Goal: Transaction & Acquisition: Obtain resource

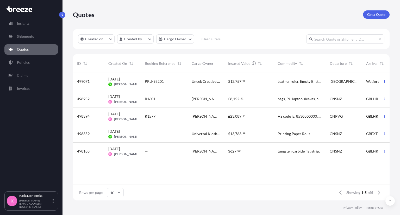
scroll to position [126, 313]
click at [29, 50] on link "Quotes" at bounding box center [31, 49] width 54 height 10
click at [378, 13] on p "Get a Quote" at bounding box center [376, 14] width 18 height 5
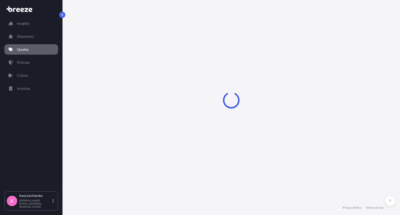
select select "Road"
select select "Sea"
select select "1"
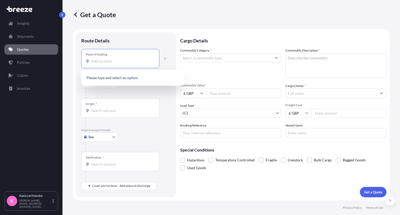
click at [119, 62] on input "Place of loading" at bounding box center [121, 61] width 61 height 5
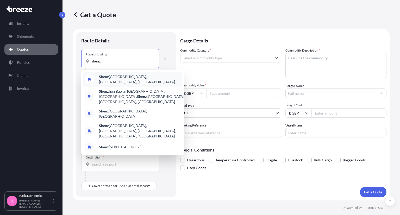
click at [123, 75] on div "Shenz hen, [GEOGRAPHIC_DATA], [GEOGRAPHIC_DATA]" at bounding box center [132, 79] width 99 height 15
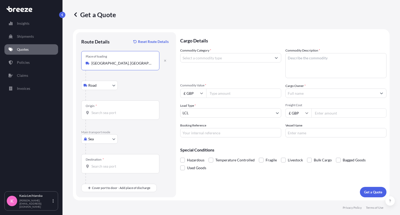
type input "[GEOGRAPHIC_DATA], [GEOGRAPHIC_DATA], [GEOGRAPHIC_DATA]"
click at [107, 86] on body "0 options available. 5 options available. Insights Shipments Quotes Policies Cl…" at bounding box center [200, 107] width 400 height 215
click at [105, 95] on div "Road" at bounding box center [99, 98] width 32 height 9
click at [114, 109] on div "Origin *" at bounding box center [120, 110] width 78 height 19
click at [114, 110] on input "Origin *" at bounding box center [121, 112] width 61 height 5
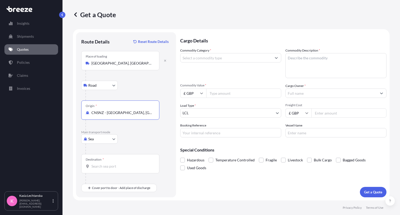
type input "CNSNZ - [GEOGRAPHIC_DATA], [GEOGRAPHIC_DATA]"
click at [97, 141] on body "0 options available. 3 options available. Insights Shipments Quotes Policies Cl…" at bounding box center [200, 107] width 400 height 215
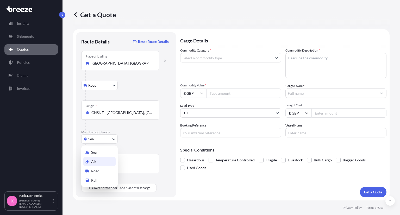
click at [96, 164] on div "Air" at bounding box center [99, 161] width 32 height 9
select select "Air"
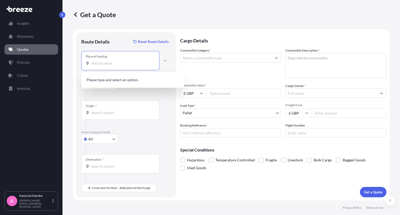
click at [121, 62] on input "Place of loading" at bounding box center [121, 63] width 61 height 5
click at [341, 69] on textarea "Commodity Description *" at bounding box center [336, 65] width 101 height 25
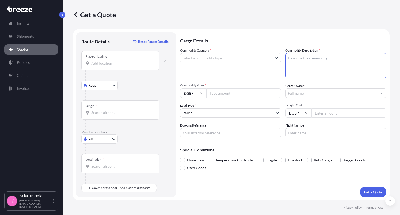
paste textarea "gift packaging, toys, storage boxes, socks, mugs."
type textarea "gift packaging, toys, storage boxes, socks, mugs."
click at [130, 64] on input "Place of loading" at bounding box center [121, 63] width 61 height 5
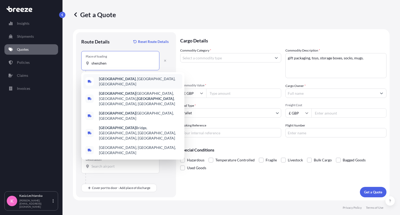
click at [118, 79] on span "[GEOGRAPHIC_DATA] , [GEOGRAPHIC_DATA], [GEOGRAPHIC_DATA]" at bounding box center [139, 81] width 81 height 10
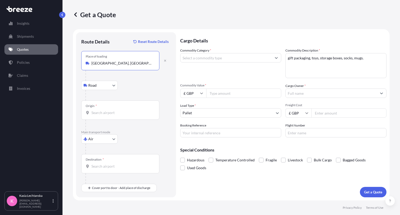
type input "[GEOGRAPHIC_DATA], [GEOGRAPHIC_DATA], [GEOGRAPHIC_DATA]"
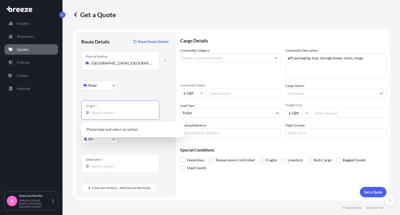
click at [113, 113] on input "Origin *" at bounding box center [121, 112] width 61 height 5
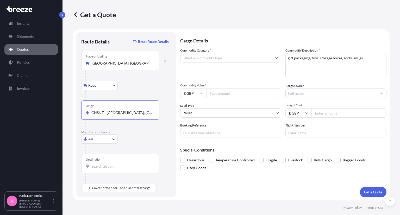
type input "CNSNZ - [GEOGRAPHIC_DATA], [GEOGRAPHIC_DATA]"
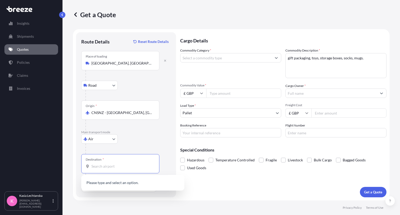
click at [105, 169] on input "Destination *" at bounding box center [121, 166] width 61 height 5
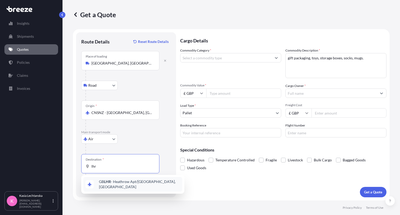
click at [158, 186] on div "GB LHR - Heathrow Apt/[GEOGRAPHIC_DATA], [GEOGRAPHIC_DATA]" at bounding box center [132, 184] width 99 height 15
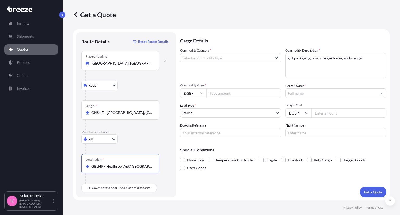
type input "GBLHR - Heathrow Apt/[GEOGRAPHIC_DATA], [GEOGRAPHIC_DATA]"
click at [336, 113] on input "Freight Cost" at bounding box center [349, 112] width 75 height 9
type input "740"
click at [303, 116] on input "£ GBP" at bounding box center [299, 112] width 26 height 9
click at [300, 147] on div "$ USD" at bounding box center [299, 149] width 22 height 10
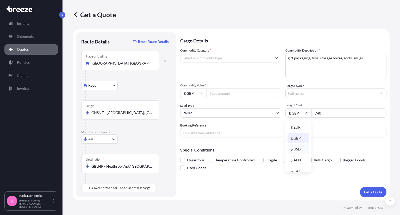
type input "$ USD"
click at [226, 95] on input "Commodity Value *" at bounding box center [243, 93] width 75 height 9
type input "600"
click at [224, 131] on input "Booking Reference" at bounding box center [230, 132] width 101 height 9
type input "R1634 44-16077"
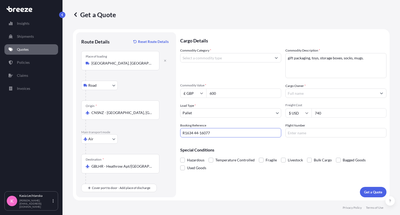
click at [219, 56] on input "Commodity Category *" at bounding box center [226, 57] width 91 height 9
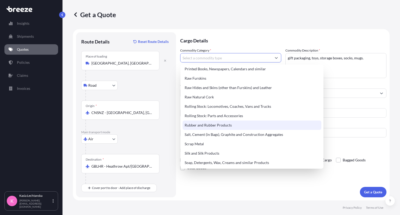
scroll to position [1016, 0]
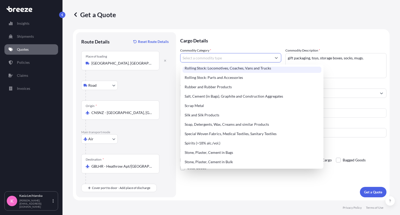
drag, startPoint x: 218, startPoint y: 59, endPoint x: 218, endPoint y: 63, distance: 4.2
click at [218, 59] on input "Commodity Category *" at bounding box center [226, 57] width 91 height 9
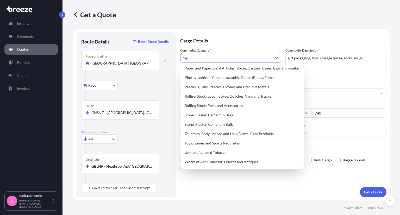
scroll to position [0, 0]
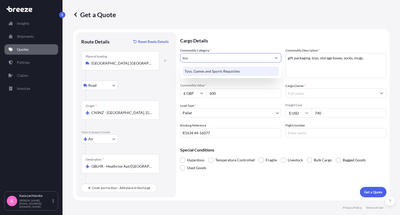
click at [231, 73] on div "Toys, Games and Sports Requisites" at bounding box center [231, 71] width 96 height 9
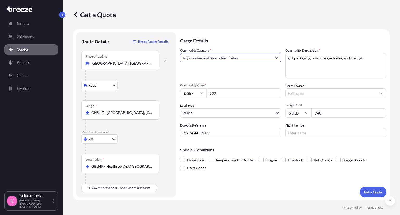
type input "Toys, Games and Sports Requisites"
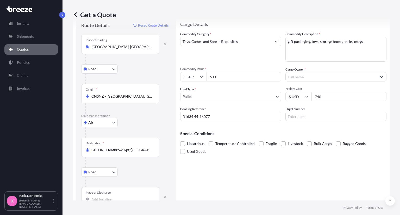
scroll to position [30, 0]
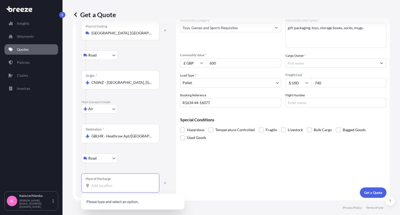
click at [112, 187] on input "Place of Discharge" at bounding box center [121, 185] width 61 height 5
paste input "Se77ge"
click at [107, 202] on span "[STREET_ADDRESS]" at bounding box center [115, 202] width 33 height 5
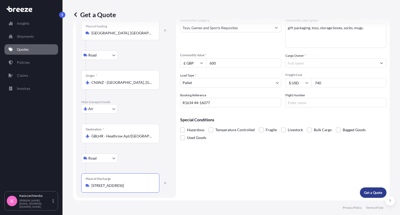
type input "[STREET_ADDRESS]"
click at [366, 194] on p "Get a Quote" at bounding box center [373, 192] width 18 height 5
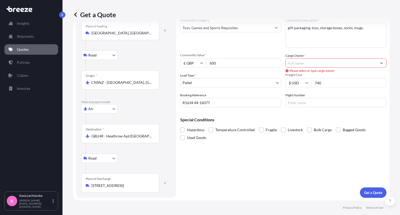
click at [300, 63] on input "Cargo Owner *" at bounding box center [331, 62] width 91 height 9
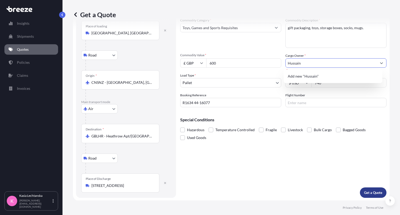
type input "Hussain"
click at [377, 191] on p "Get a Quote" at bounding box center [373, 192] width 18 height 5
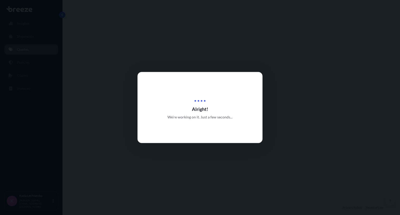
select select "Road"
select select "Air"
select select "Road"
select select "1"
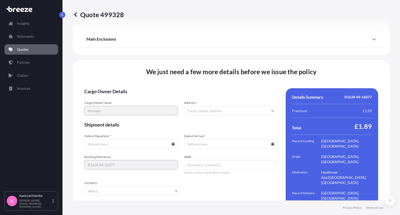
scroll to position [714, 0]
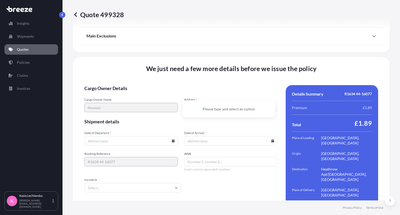
click at [218, 103] on input "Address *" at bounding box center [231, 107] width 94 height 9
paste input "Se77ge"
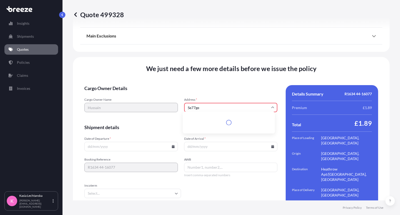
drag, startPoint x: 218, startPoint y: 94, endPoint x: 202, endPoint y: 94, distance: 15.4
click at [202, 98] on div "Address * Se77ge Type to search and select a precise address from the list" at bounding box center [231, 108] width 94 height 20
click at [212, 119] on li "[STREET_ADDRESS]" at bounding box center [229, 119] width 88 height 10
type input "[STREET_ADDRESS]"
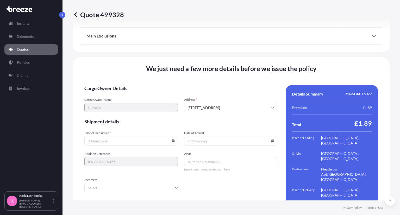
click at [139, 136] on input "Date of Departure *" at bounding box center [131, 140] width 94 height 9
click at [173, 139] on icon at bounding box center [173, 140] width 3 height 3
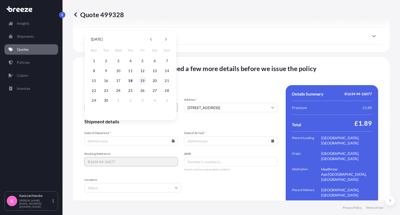
click at [143, 81] on button "19" at bounding box center [142, 81] width 8 height 8
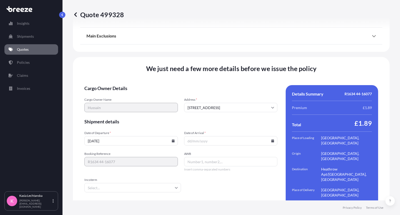
type input "[DATE]"
click at [229, 136] on input "Date of Arrival *" at bounding box center [231, 140] width 94 height 9
click at [272, 139] on icon at bounding box center [273, 140] width 3 height 3
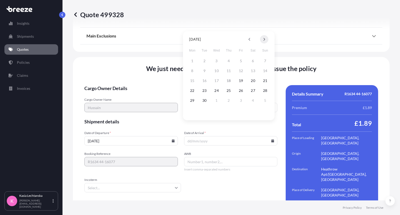
click at [265, 38] on icon at bounding box center [264, 39] width 2 height 3
click at [206, 101] on button "25" at bounding box center [204, 100] width 8 height 8
type input "[DATE]"
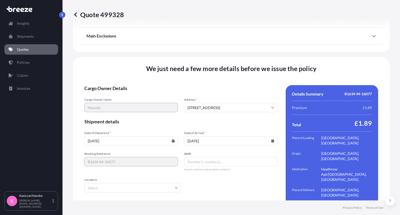
click at [223, 115] on form "Cargo Owner Details Cargo Owner Name [PERSON_NAME] Address * [GEOGRAPHIC_DATA] …" at bounding box center [180, 152] width 193 height 135
click at [220, 180] on form "Cargo Owner Details Cargo Owner Name [PERSON_NAME] Address * [GEOGRAPHIC_DATA] …" at bounding box center [180, 152] width 193 height 135
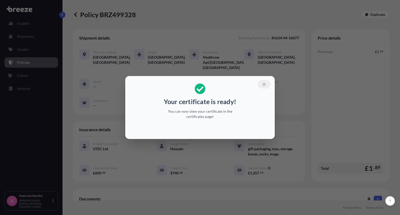
click at [265, 87] on button "button" at bounding box center [264, 84] width 13 height 8
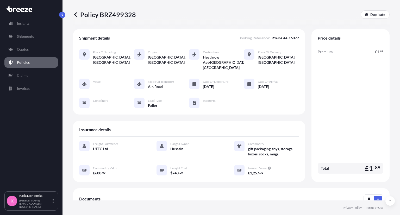
click at [17, 62] on p "Policies" at bounding box center [23, 62] width 13 height 5
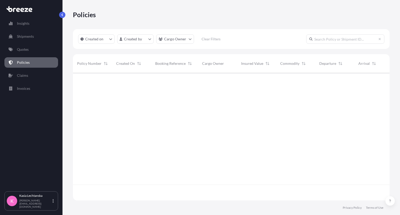
scroll to position [126, 313]
click at [21, 52] on link "Quotes" at bounding box center [31, 49] width 54 height 10
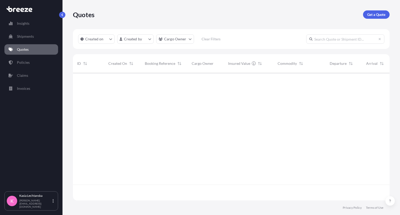
scroll to position [126, 313]
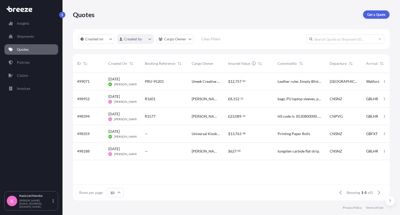
click at [142, 42] on html "Insights Shipments Quotes Policies Claims Invoices K [PERSON_NAME] [PERSON_NAME…" at bounding box center [200, 107] width 400 height 215
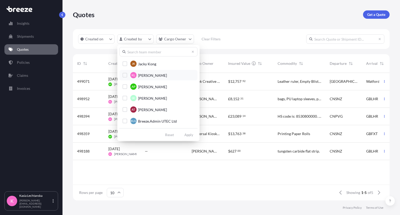
click at [160, 76] on span "[PERSON_NAME]" at bounding box center [152, 75] width 29 height 5
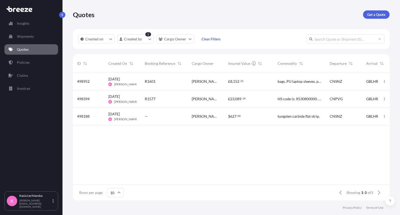
click at [25, 48] on p "Quotes" at bounding box center [23, 49] width 12 height 5
click at [24, 63] on p "Policies" at bounding box center [23, 62] width 13 height 5
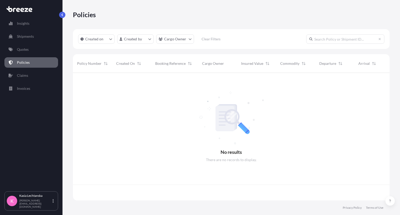
scroll to position [126, 313]
click at [139, 40] on html "Insights Shipments Quotes Policies Claims Invoices K [PERSON_NAME] [PERSON_NAME…" at bounding box center [200, 107] width 400 height 215
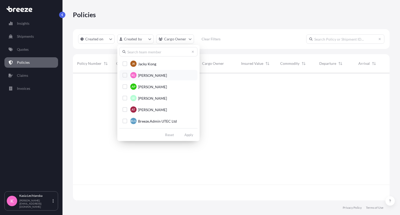
click at [140, 74] on span "[PERSON_NAME]" at bounding box center [152, 75] width 29 height 5
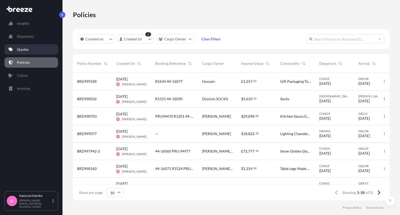
click at [29, 47] on link "Quotes" at bounding box center [31, 49] width 54 height 10
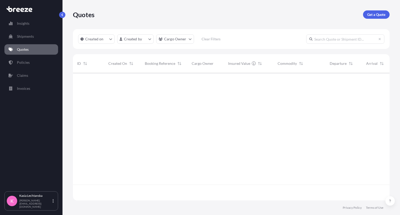
scroll to position [126, 313]
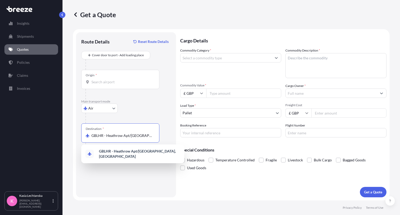
select select "Road"
select select "Air"
select select "1"
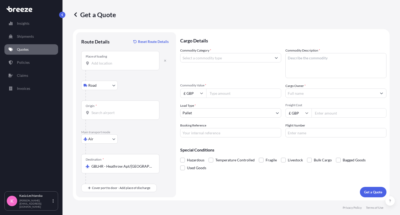
click at [114, 67] on div "Place of loading" at bounding box center [120, 60] width 78 height 19
click at [114, 66] on input "Place of loading" at bounding box center [121, 63] width 61 height 5
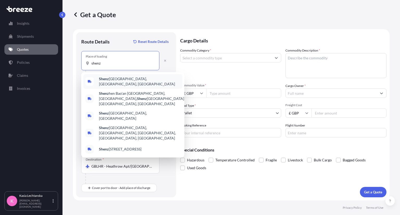
click at [119, 79] on span "Shenz hen, [GEOGRAPHIC_DATA], [GEOGRAPHIC_DATA]" at bounding box center [139, 81] width 81 height 10
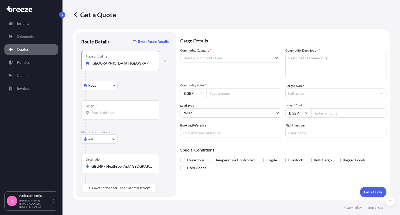
type input "[GEOGRAPHIC_DATA], [GEOGRAPHIC_DATA], [GEOGRAPHIC_DATA]"
click at [100, 113] on input "Origin *" at bounding box center [121, 112] width 61 height 5
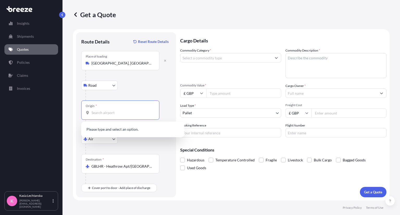
click at [122, 109] on div "Origin *" at bounding box center [120, 110] width 78 height 19
click at [122, 110] on input "Origin *" at bounding box center [121, 112] width 61 height 5
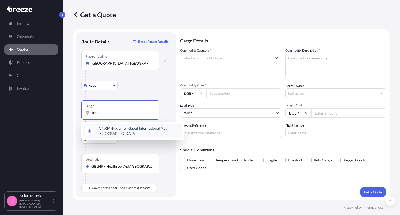
click at [129, 130] on span "CN XMN - Xiamen Gaoqi International Apt, [GEOGRAPHIC_DATA]" at bounding box center [139, 131] width 81 height 10
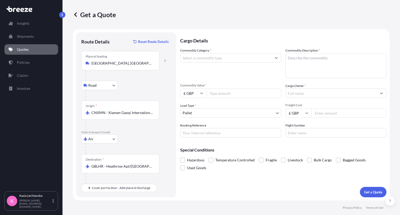
click at [115, 112] on input "CNXMN - Xiamen Gaoqi International Apt, [GEOGRAPHIC_DATA]" at bounding box center [121, 112] width 61 height 5
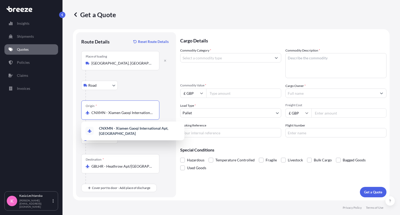
scroll to position [0, 16]
drag, startPoint x: 93, startPoint y: 113, endPoint x: 234, endPoint y: 126, distance: 141.6
click at [234, 126] on form "Route Details Reset Route Details Place of loading [GEOGRAPHIC_DATA], [GEOGRAPH…" at bounding box center [231, 114] width 317 height 171
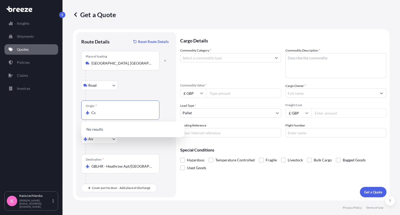
type input "C"
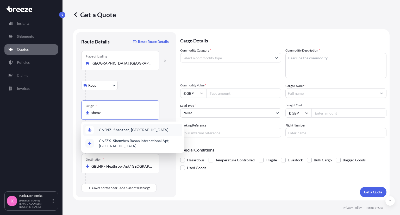
click at [119, 127] on div "CNSNZ - Shenz hen, [GEOGRAPHIC_DATA]" at bounding box center [132, 130] width 99 height 13
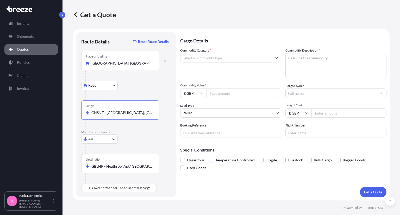
type input "CNSNZ - [GEOGRAPHIC_DATA], [GEOGRAPHIC_DATA]"
click at [136, 170] on div "Destination * GBLHR - Heathrow Apt/[GEOGRAPHIC_DATA], [GEOGRAPHIC_DATA]" at bounding box center [120, 163] width 78 height 19
click at [136, 169] on input "GBLHR - Heathrow Apt/[GEOGRAPHIC_DATA], [GEOGRAPHIC_DATA]" at bounding box center [121, 166] width 61 height 5
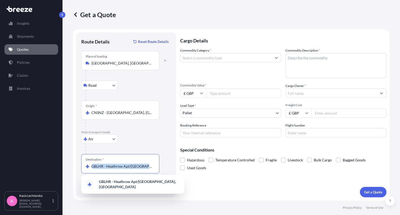
click at [136, 170] on div "Destination * GBLHR - Heathrow Apt/London, United Kingdom" at bounding box center [120, 163] width 78 height 19
click at [136, 169] on input "GBLHR - Heathrow Apt/[GEOGRAPHIC_DATA], [GEOGRAPHIC_DATA]" at bounding box center [121, 166] width 61 height 5
click at [136, 170] on div "Destination * GBLHR - Heathrow Apt/London, United Kingdom" at bounding box center [120, 163] width 78 height 19
click at [136, 169] on input "GBLHR - Heathrow Apt/[GEOGRAPHIC_DATA], [GEOGRAPHIC_DATA]" at bounding box center [121, 166] width 61 height 5
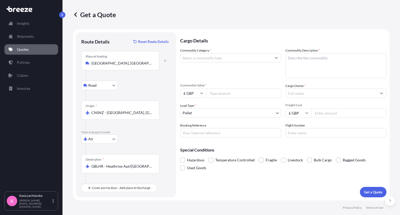
click at [136, 170] on div "Destination * GBLHR - Heathrow Apt/London, United Kingdom" at bounding box center [120, 163] width 78 height 19
click at [136, 169] on input "GBLHR - Heathrow Apt/[GEOGRAPHIC_DATA], [GEOGRAPHIC_DATA]" at bounding box center [121, 166] width 61 height 5
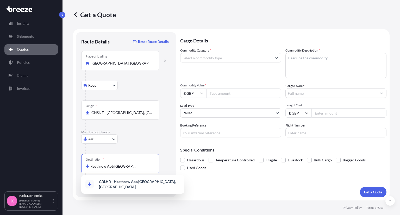
click at [138, 168] on input "GBLHR - Heathrow Apt/[GEOGRAPHIC_DATA], [GEOGRAPHIC_DATA]" at bounding box center [121, 166] width 61 height 5
click at [140, 168] on input "GBLHR - Heathrow Apt/[GEOGRAPHIC_DATA], [GEOGRAPHIC_DATA]" at bounding box center [121, 166] width 61 height 5
click at [136, 168] on input "GBLHR - Heathrow Apt/[GEOGRAPHIC_DATA], [GEOGRAPHIC_DATA]" at bounding box center [121, 166] width 61 height 5
drag, startPoint x: 92, startPoint y: 165, endPoint x: 209, endPoint y: 166, distance: 116.7
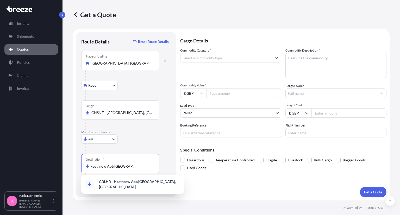
click at [204, 167] on form "Route Details Reset Route Details Place of loading Shenzhen, Guangdong Province…" at bounding box center [231, 114] width 317 height 171
type input "G"
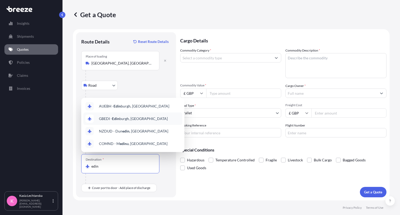
click at [151, 122] on div "GBEDI - Edin burgh, United Kingdom" at bounding box center [132, 119] width 99 height 13
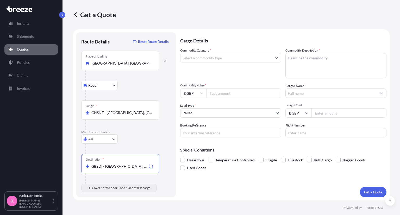
type input "GBEDI - Edinburgh, United Kingdom"
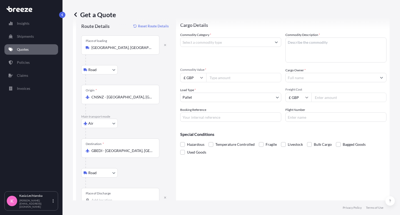
scroll to position [30, 0]
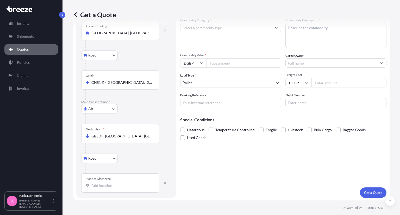
click at [125, 186] on input "Place of Discharge" at bounding box center [121, 185] width 61 height 5
paste input "Please note: This quote is based on a spot rate and is provided for reference o…"
type input "Please note: This quote is based on a spot rate and is provided for reference o…"
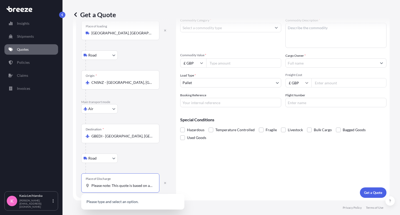
scroll to position [0, 473]
click at [118, 184] on input "Please note: This quote is based on a spot rate and is provided for reference o…" at bounding box center [121, 185] width 61 height 5
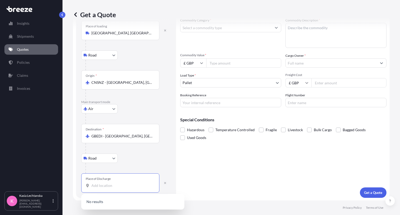
scroll to position [0, 0]
click at [105, 188] on input "Place of Discharge" at bounding box center [121, 185] width 61 height 5
click at [125, 205] on div "Glasgow G40 2TA , UK" at bounding box center [132, 203] width 99 height 15
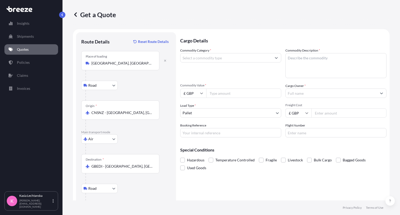
type input "Glasgow G40 2TA, UK"
click at [291, 63] on textarea "Commodity Description *" at bounding box center [336, 65] width 101 height 25
type textarea "Speed gates"
click at [346, 111] on input "Freight Cost" at bounding box center [349, 112] width 75 height 9
type input "3595"
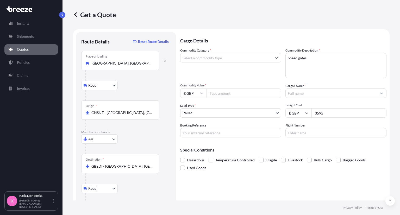
click at [305, 112] on icon at bounding box center [306, 113] width 3 height 3
click at [296, 148] on div "$ USD" at bounding box center [297, 149] width 22 height 10
type input "$ USD"
click at [232, 95] on input "Commodity Value *" at bounding box center [243, 93] width 75 height 9
click at [250, 90] on input "Commodity Value *" at bounding box center [243, 93] width 75 height 9
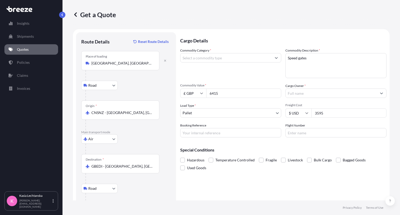
type input "6415"
click at [200, 93] on icon at bounding box center [201, 94] width 3 height 2
click at [190, 129] on div "$ USD" at bounding box center [193, 130] width 22 height 10
type input "$ USD"
click at [231, 135] on input "Booking Reference" at bounding box center [230, 132] width 101 height 9
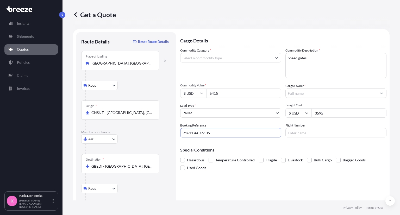
type input "R1611 44-16105"
click at [314, 84] on div "Cargo Owner *" at bounding box center [336, 90] width 101 height 15
click at [310, 94] on input "Cargo Owner *" at bounding box center [331, 93] width 91 height 9
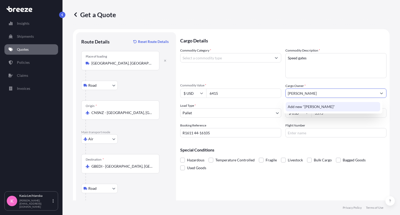
click at [322, 106] on span "Add new "Chris Docherty"" at bounding box center [311, 106] width 47 height 5
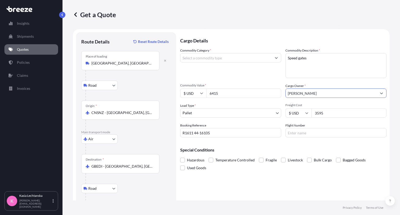
type input "Chris Docherty"
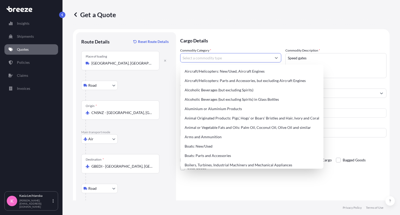
click at [232, 56] on input "Commodity Category *" at bounding box center [226, 57] width 91 height 9
click at [226, 112] on div "Aluminium or Aluminium Products" at bounding box center [252, 108] width 139 height 9
type input "Aluminium or Aluminium Products"
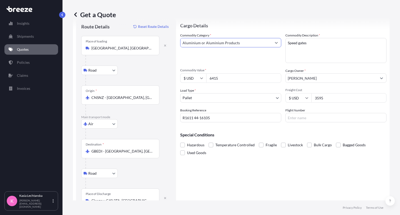
scroll to position [30, 0]
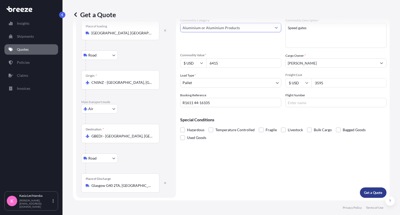
click at [376, 193] on p "Get a Quote" at bounding box center [373, 192] width 18 height 5
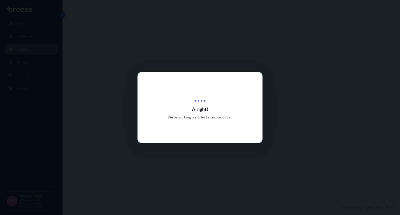
select select "Road"
select select "Air"
select select "Road"
select select "1"
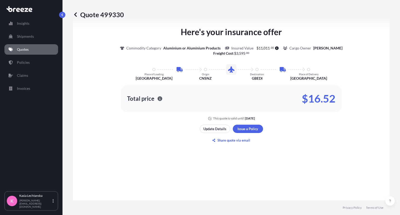
scroll to position [339, 0]
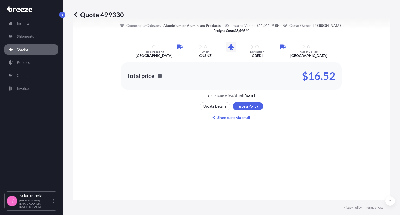
drag, startPoint x: 340, startPoint y: 140, endPoint x: 355, endPoint y: 139, distance: 15.9
click at [340, 140] on div "Here's your insurance offer Commodity Category Aluminium or Aluminium Products …" at bounding box center [231, 62] width 302 height 319
click at [24, 48] on p "Quotes" at bounding box center [23, 49] width 12 height 5
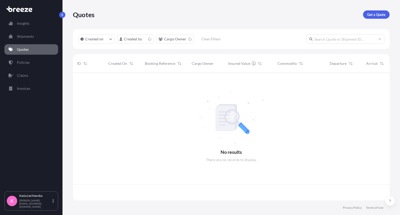
scroll to position [126, 313]
